Goal: Information Seeking & Learning: Check status

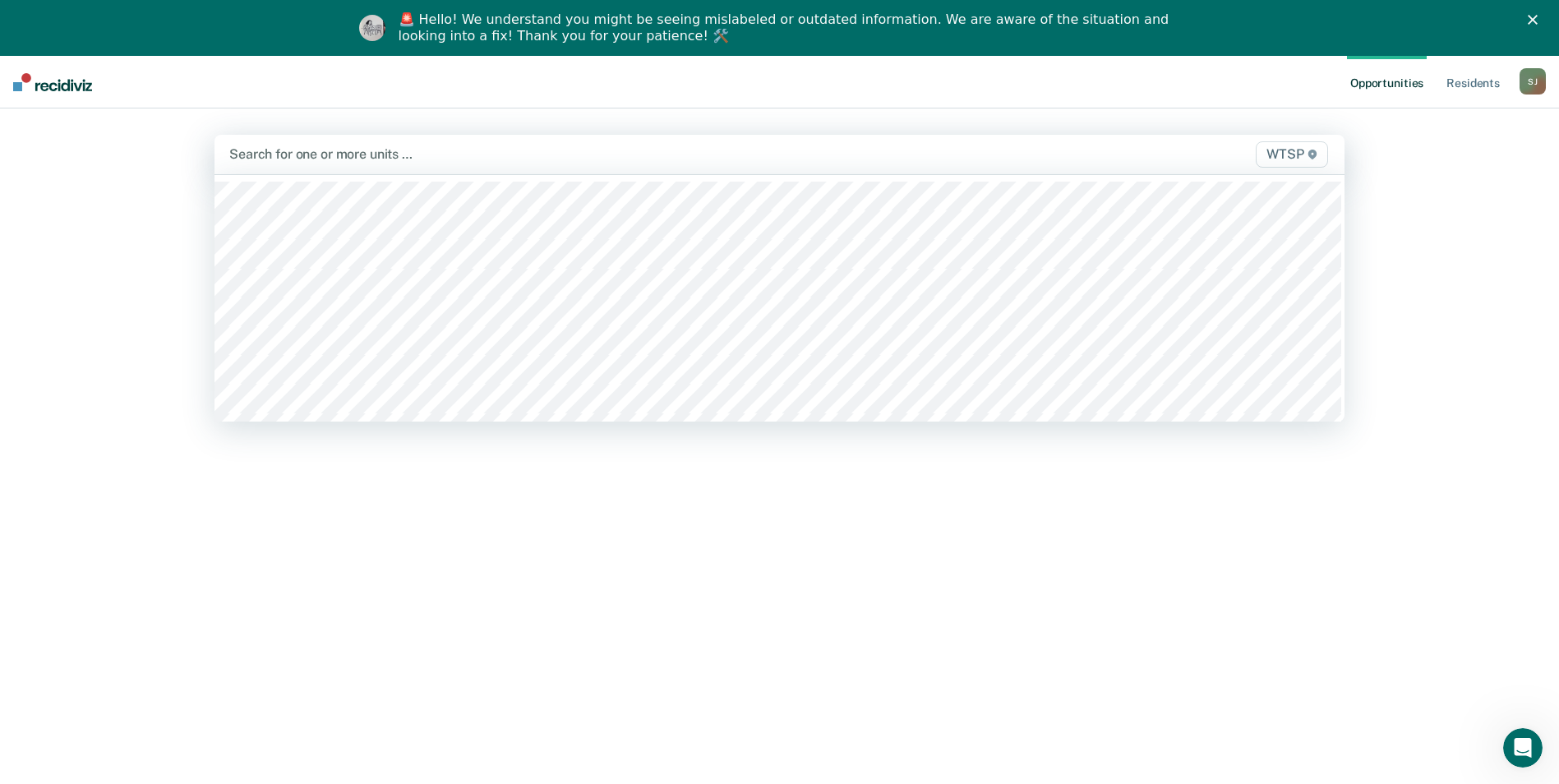
click at [279, 160] on div at bounding box center [613, 154] width 769 height 19
type input "wtsp"
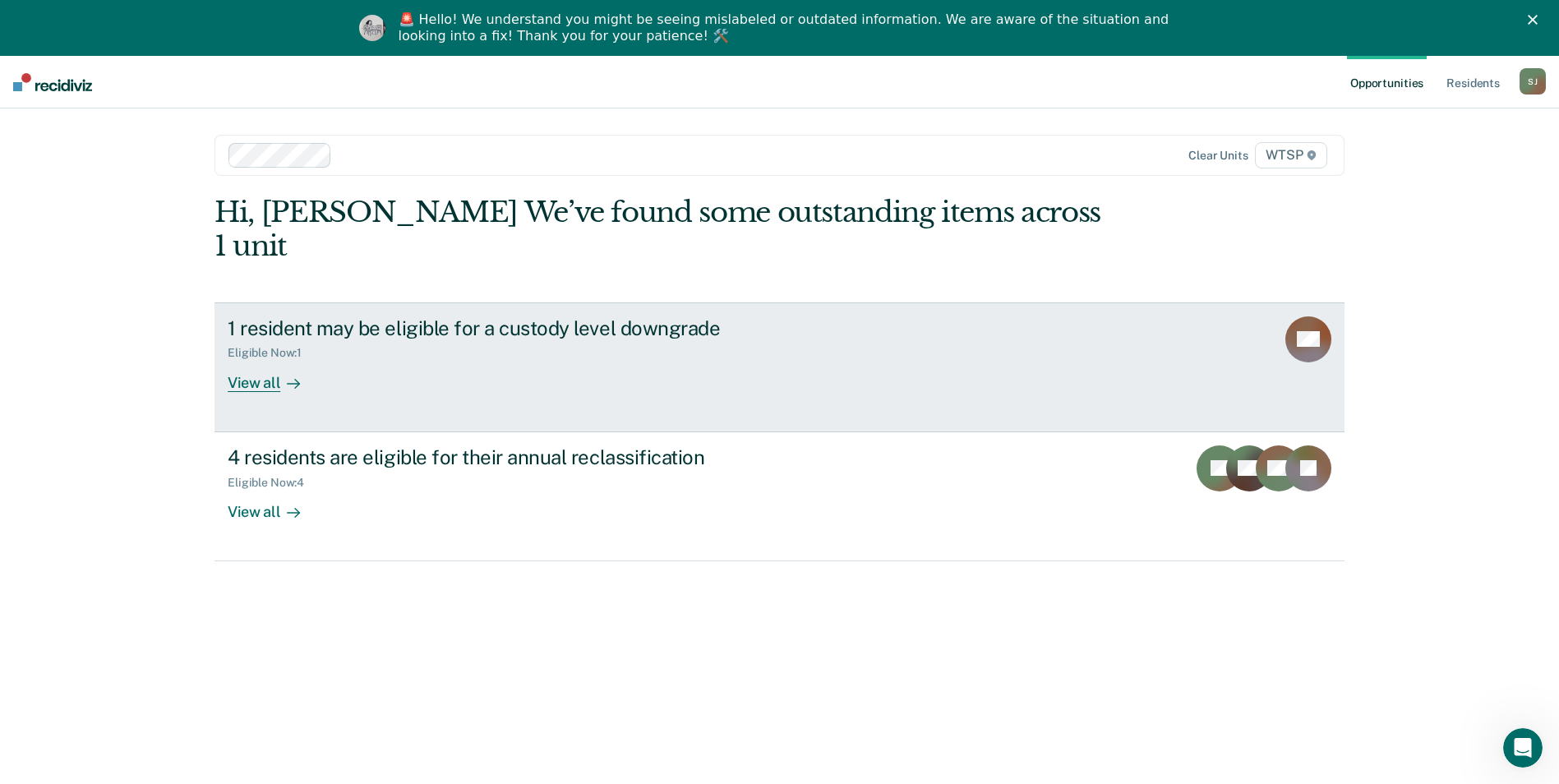
click at [252, 360] on div "View all" at bounding box center [273, 376] width 92 height 32
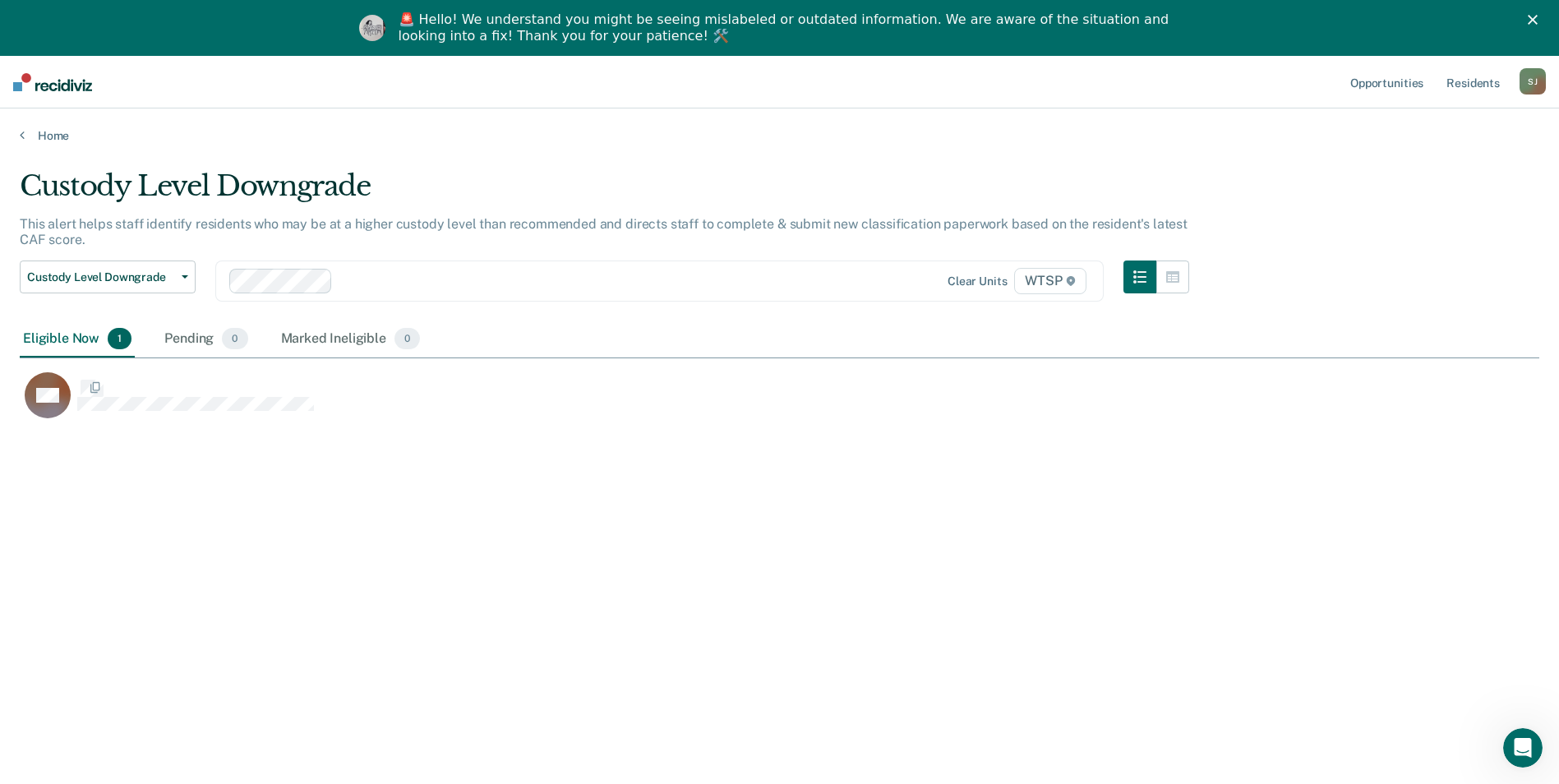
scroll to position [535, 1507]
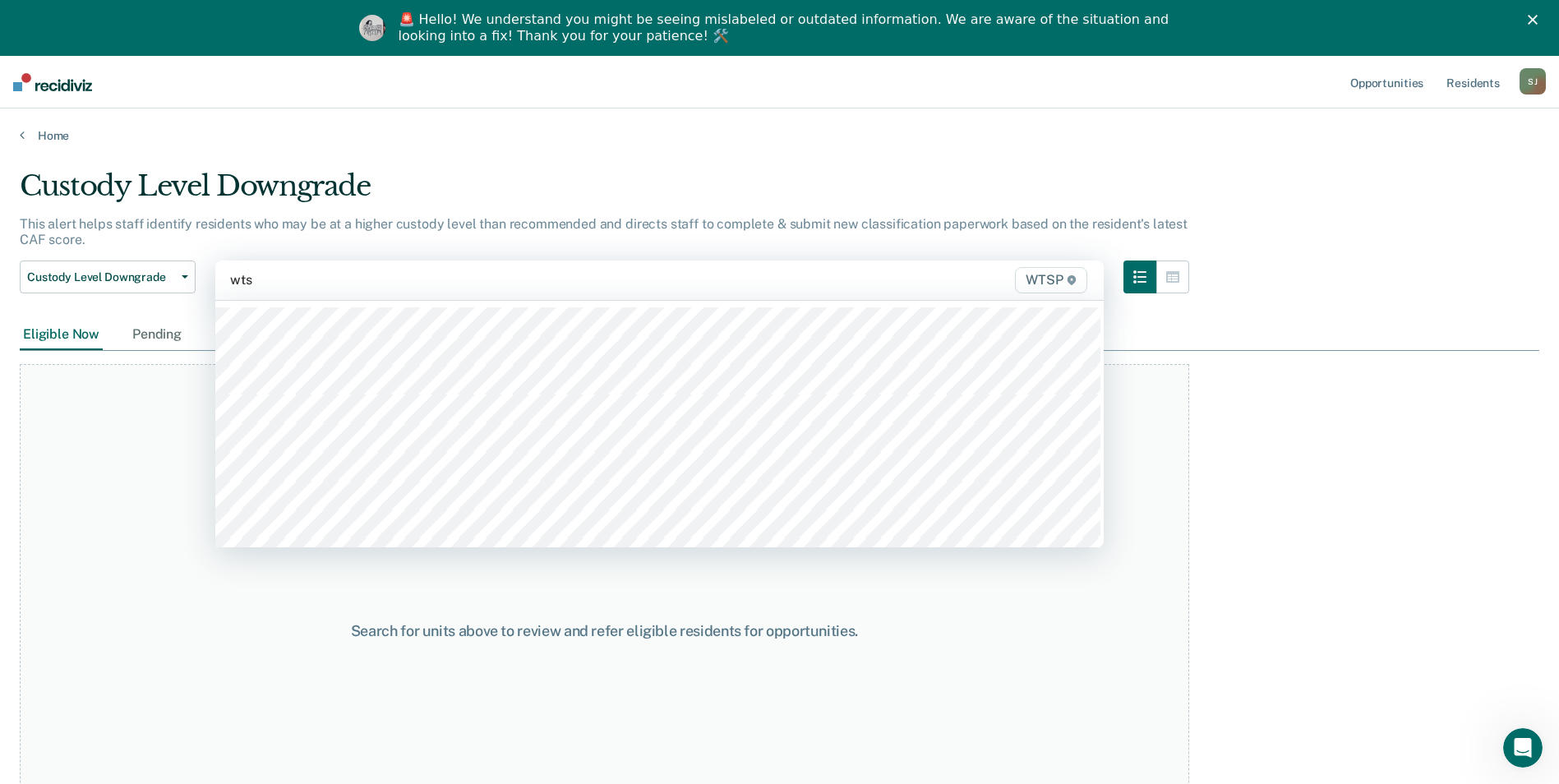
type input "wtsp"
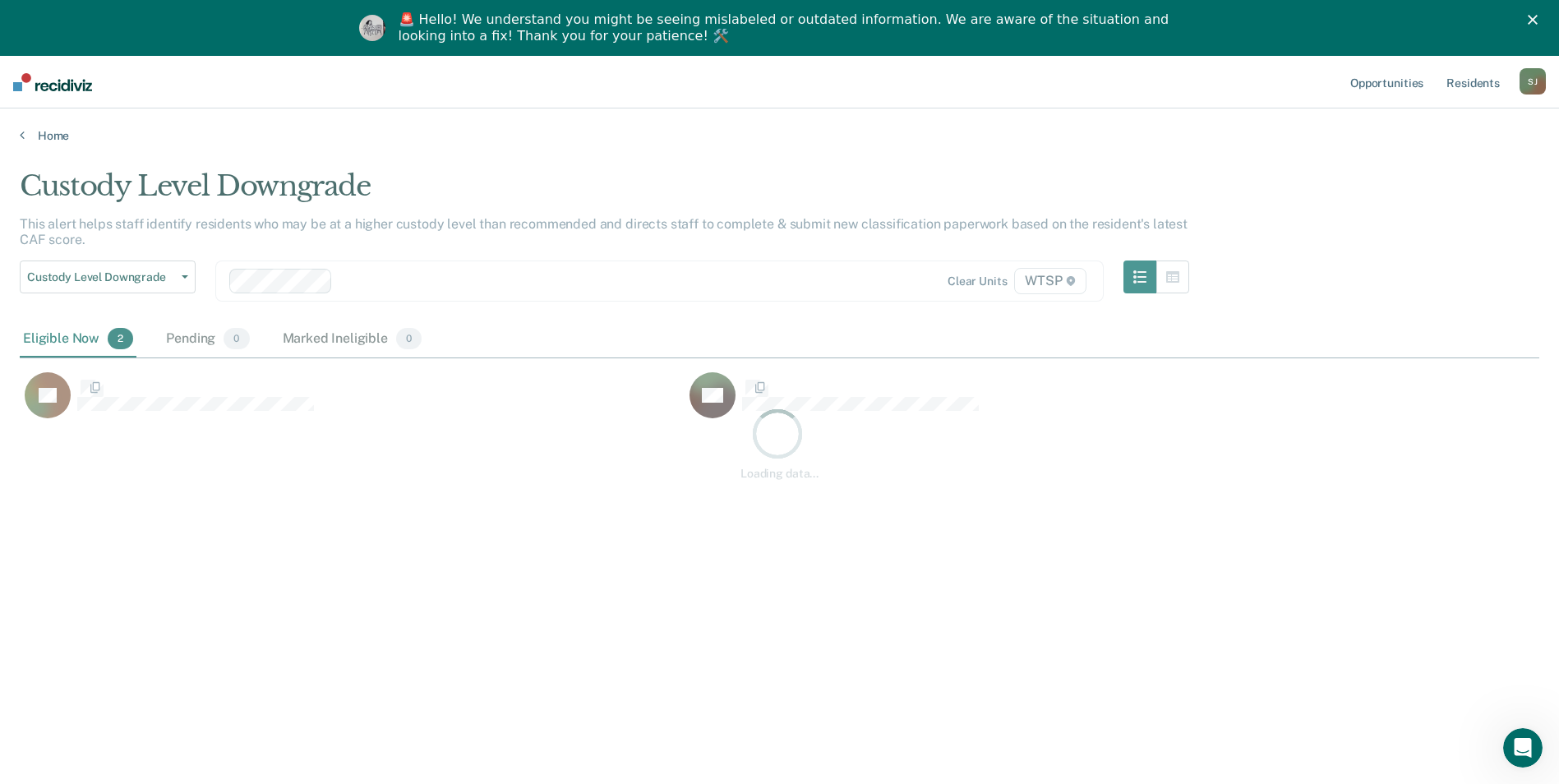
scroll to position [535, 1507]
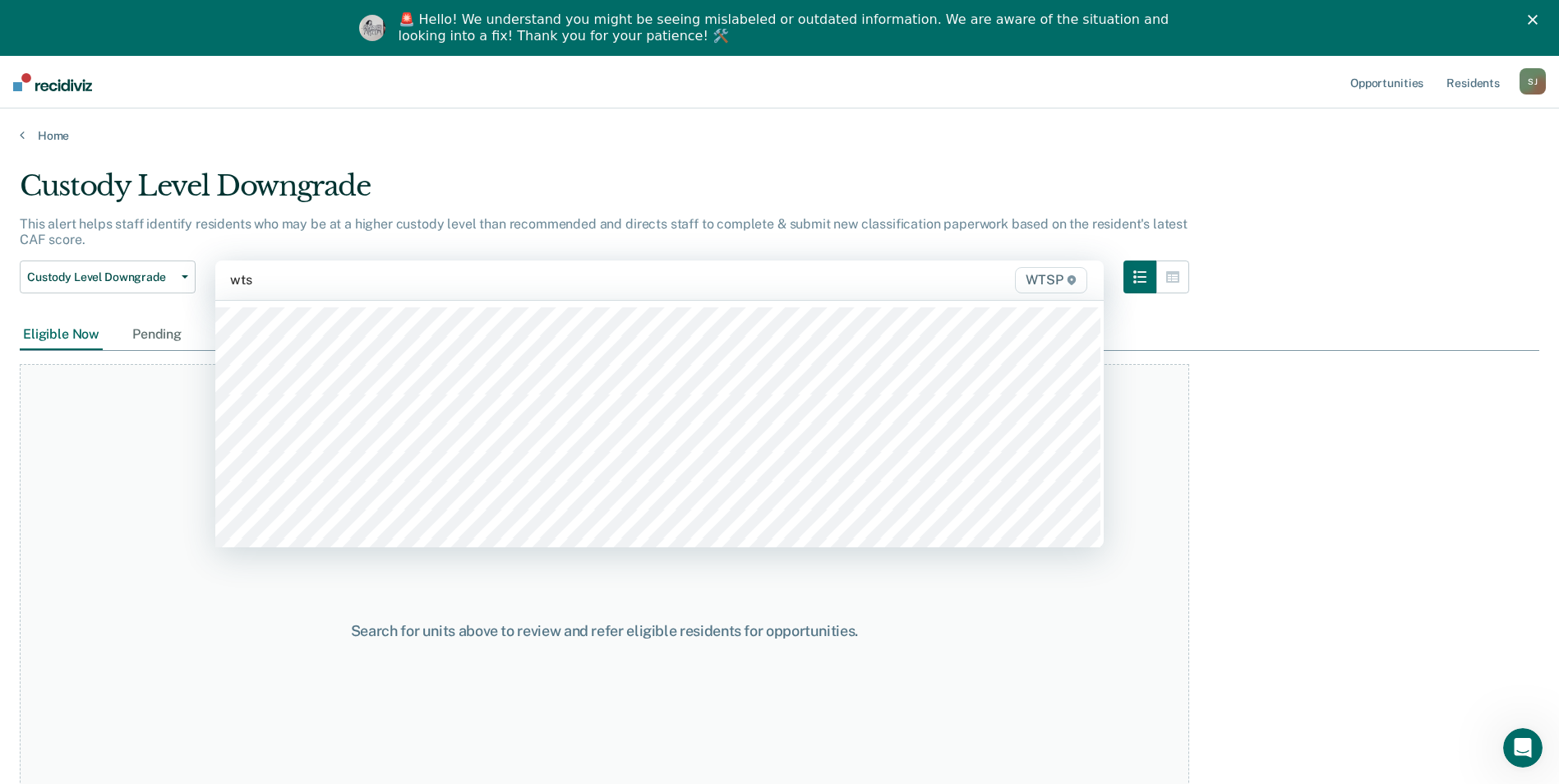
type input "wtsp"
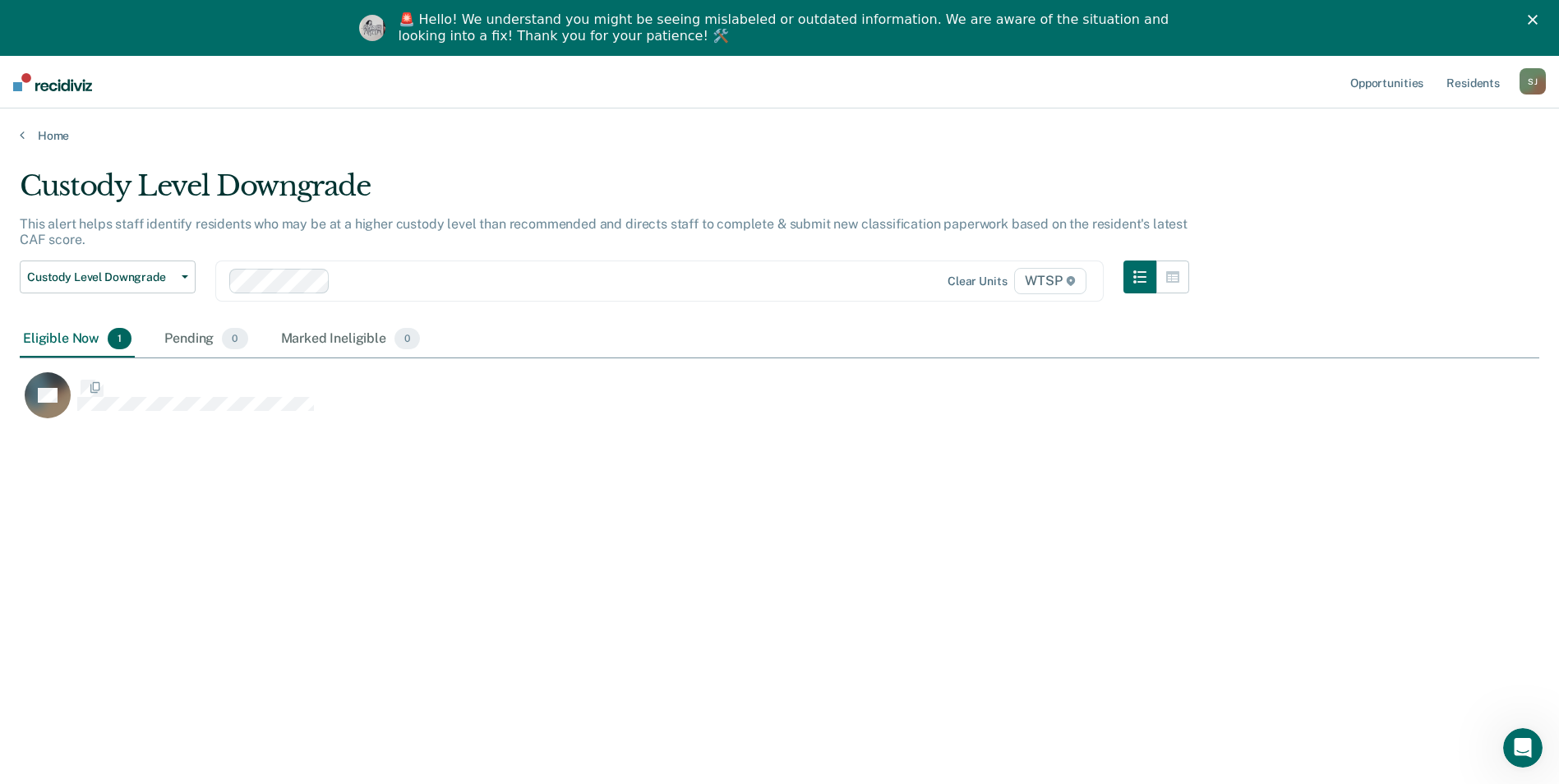
scroll to position [14, 14]
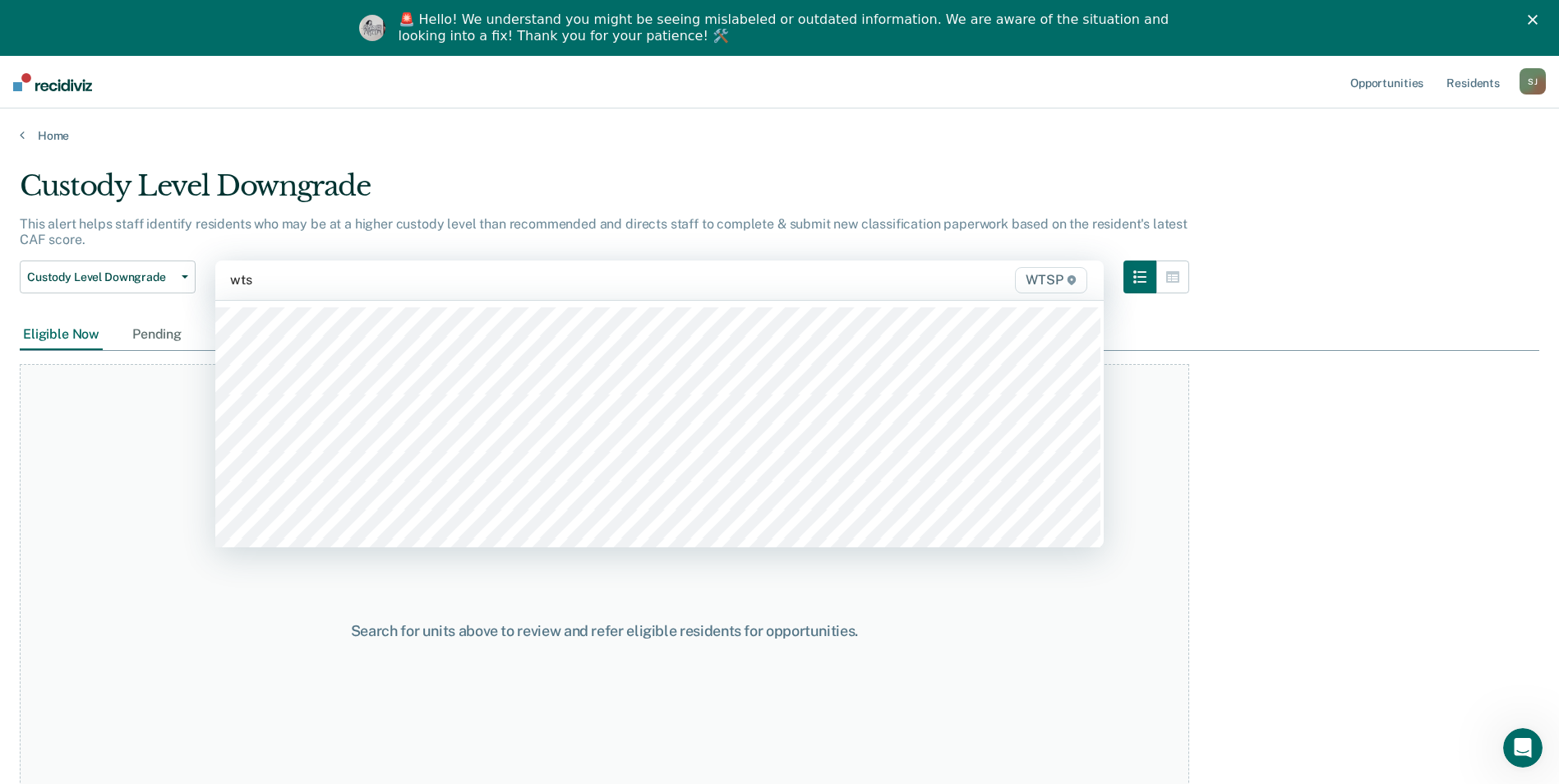
type input "wtsp"
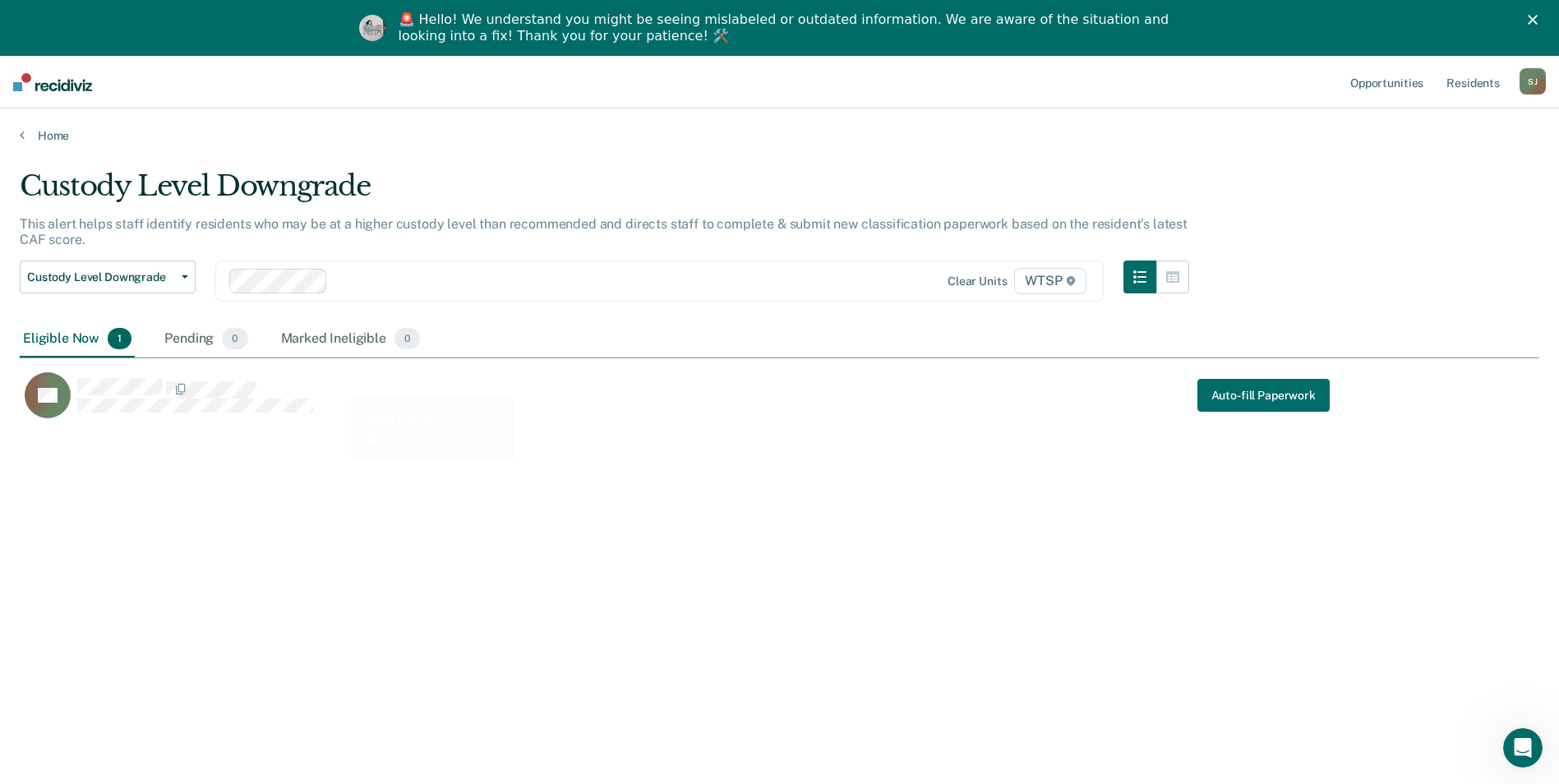
scroll to position [535, 1507]
click at [19, 135] on icon at bounding box center [22, 135] width 5 height 14
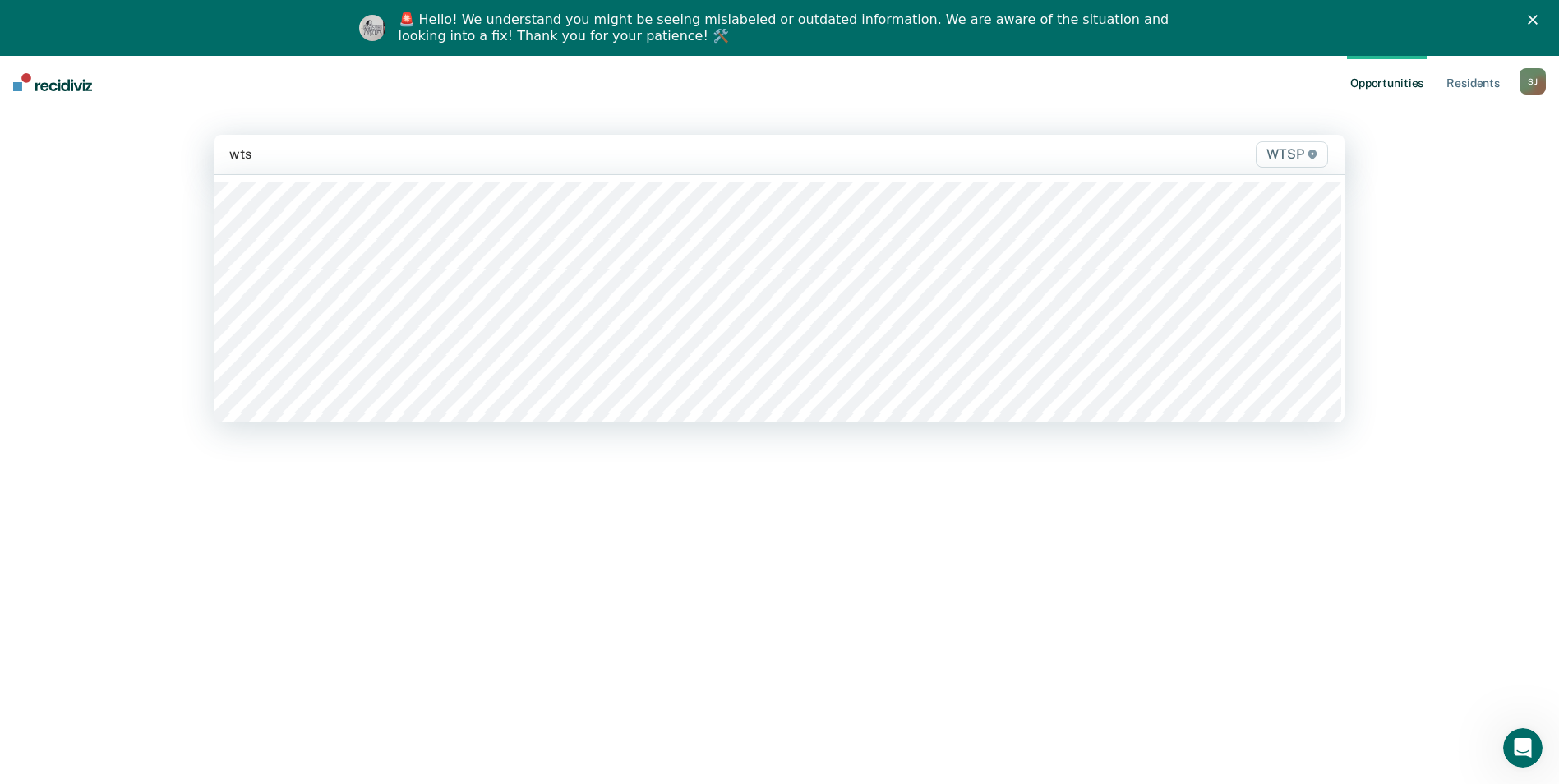
type input "wtsp"
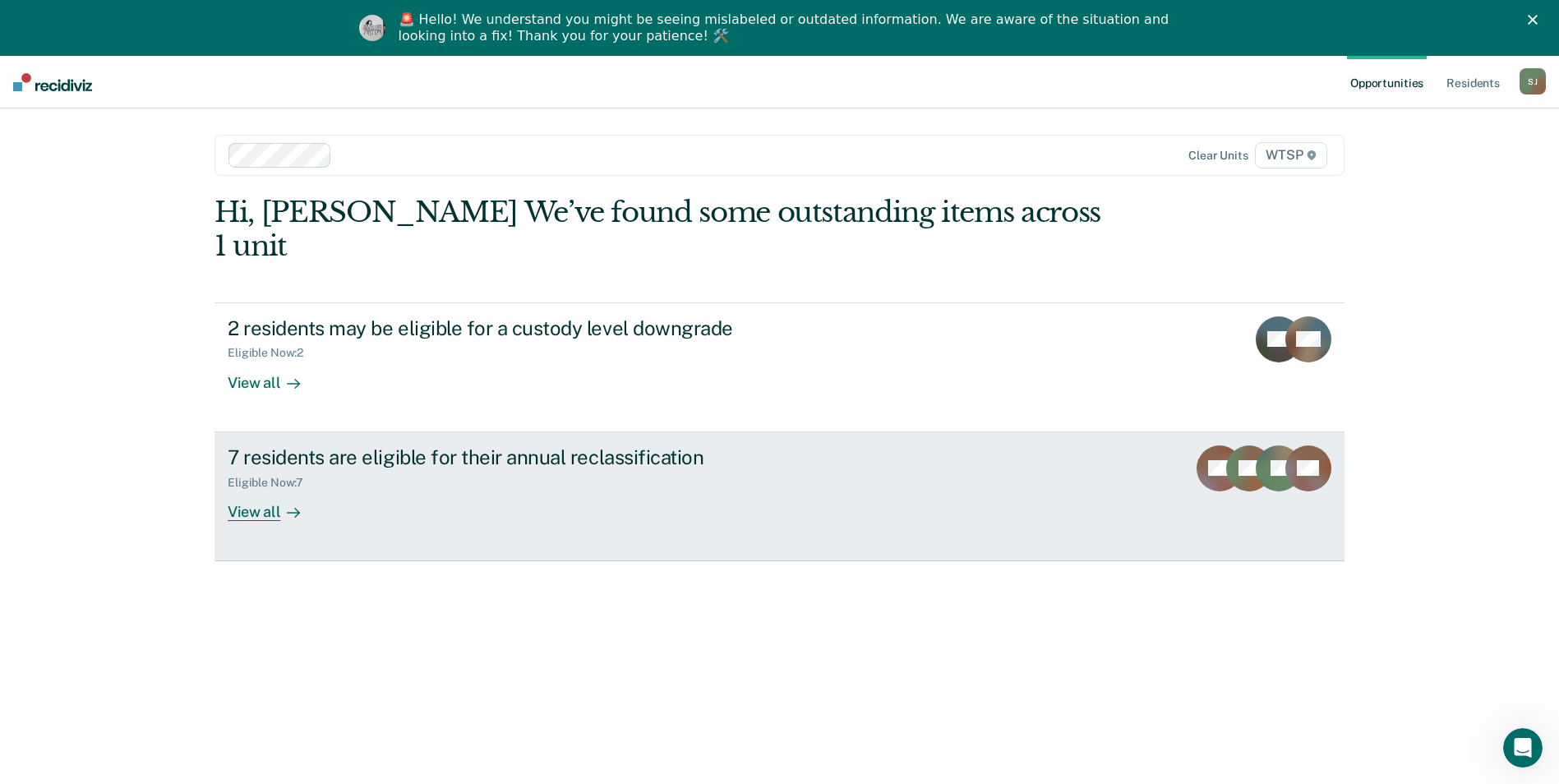
click at [246, 489] on div "View all" at bounding box center [273, 505] width 92 height 32
